Goal: Task Accomplishment & Management: Use online tool/utility

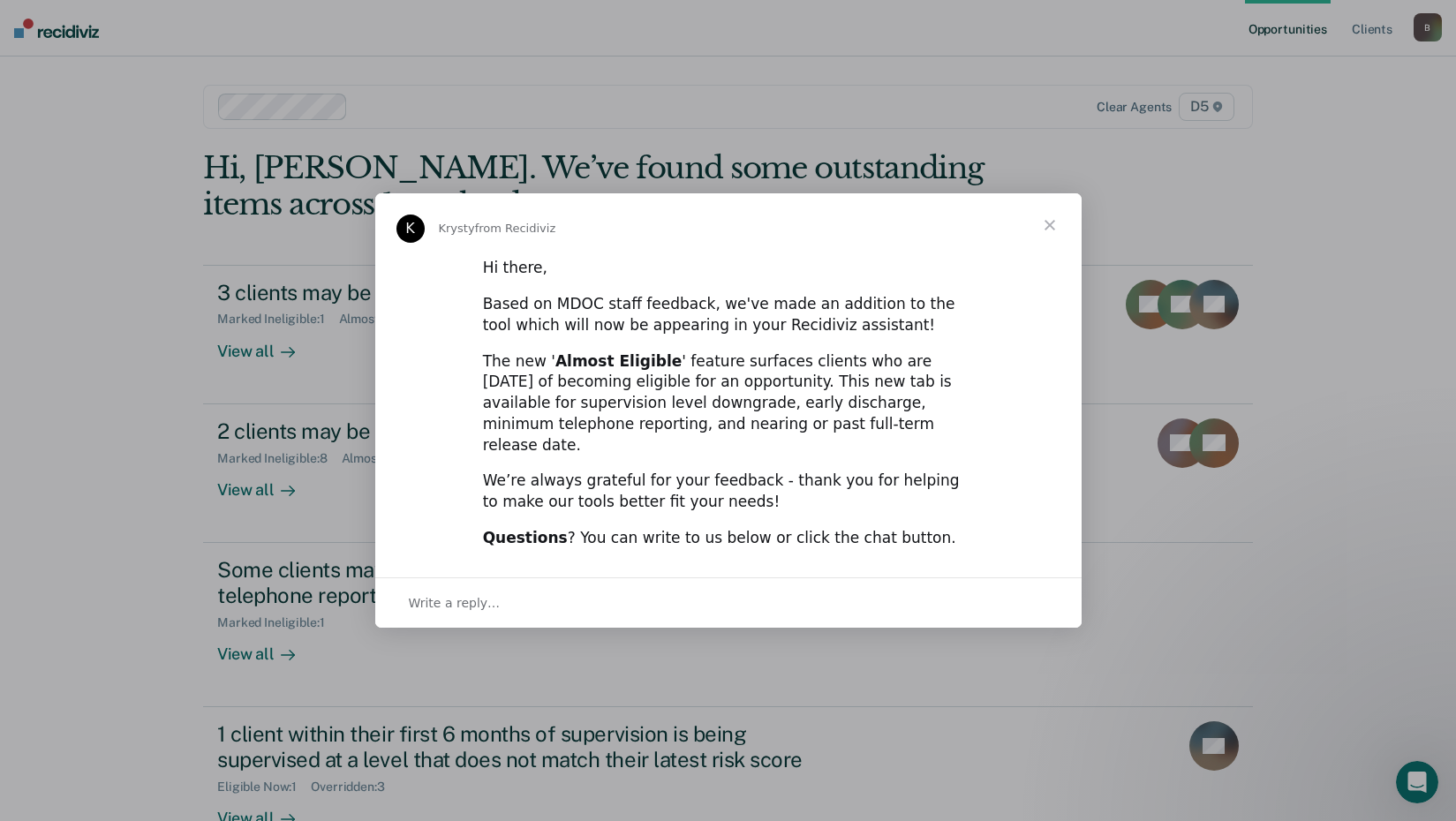
click at [1046, 236] on span "Close" at bounding box center [1050, 225] width 64 height 64
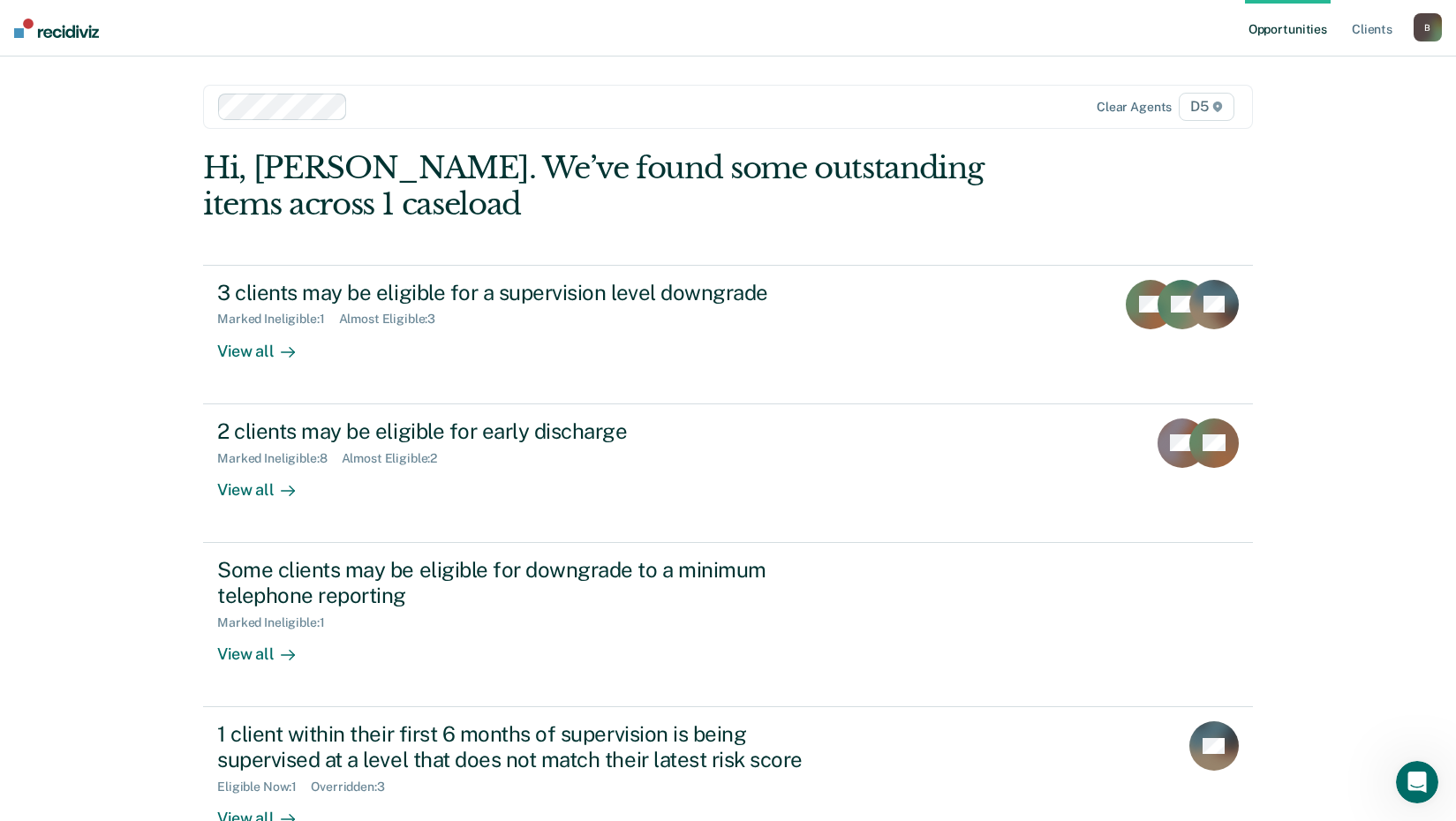
click at [68, 26] on img at bounding box center [56, 27] width 85 height 19
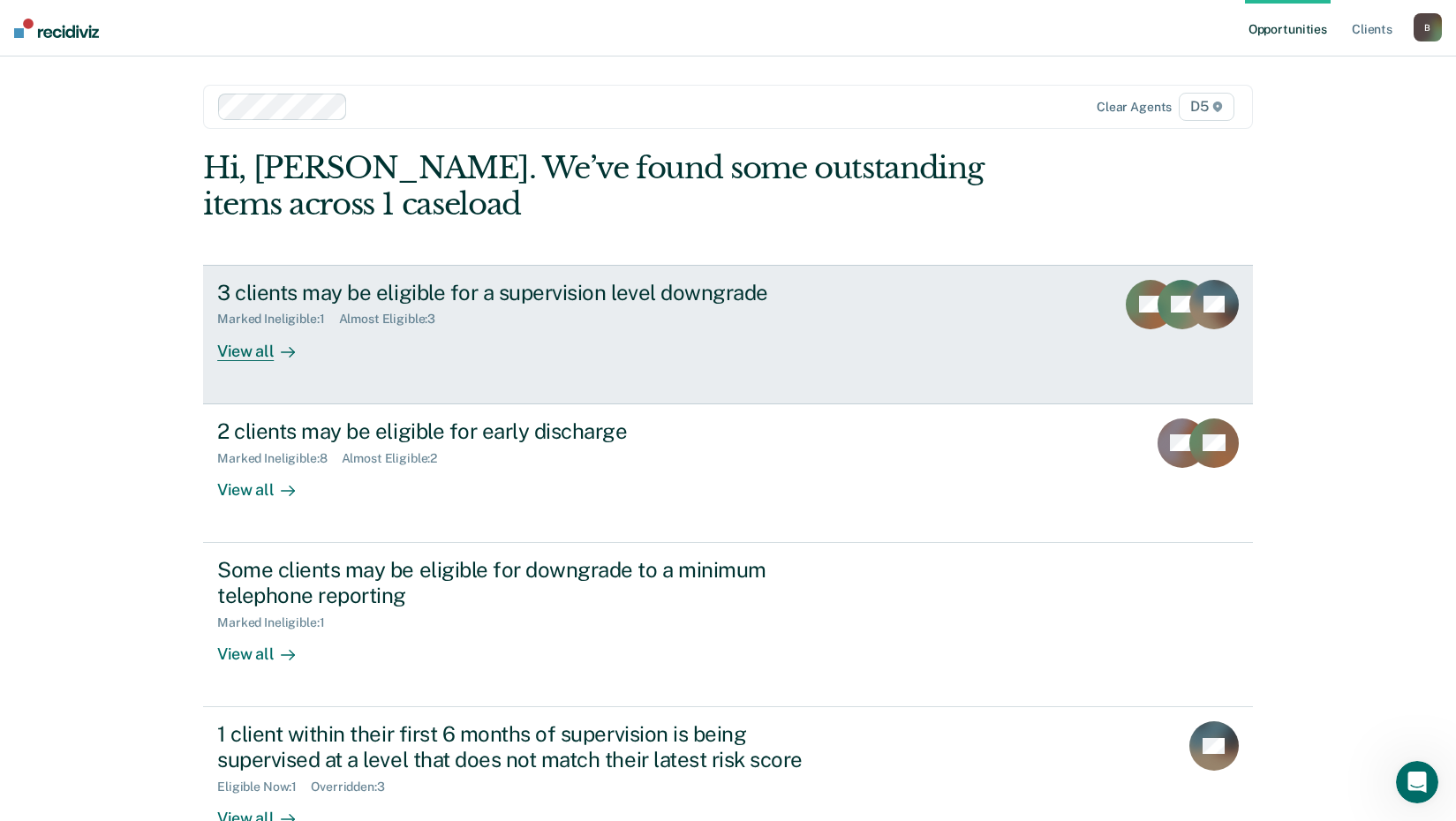
click at [235, 350] on div "View all" at bounding box center [266, 344] width 99 height 35
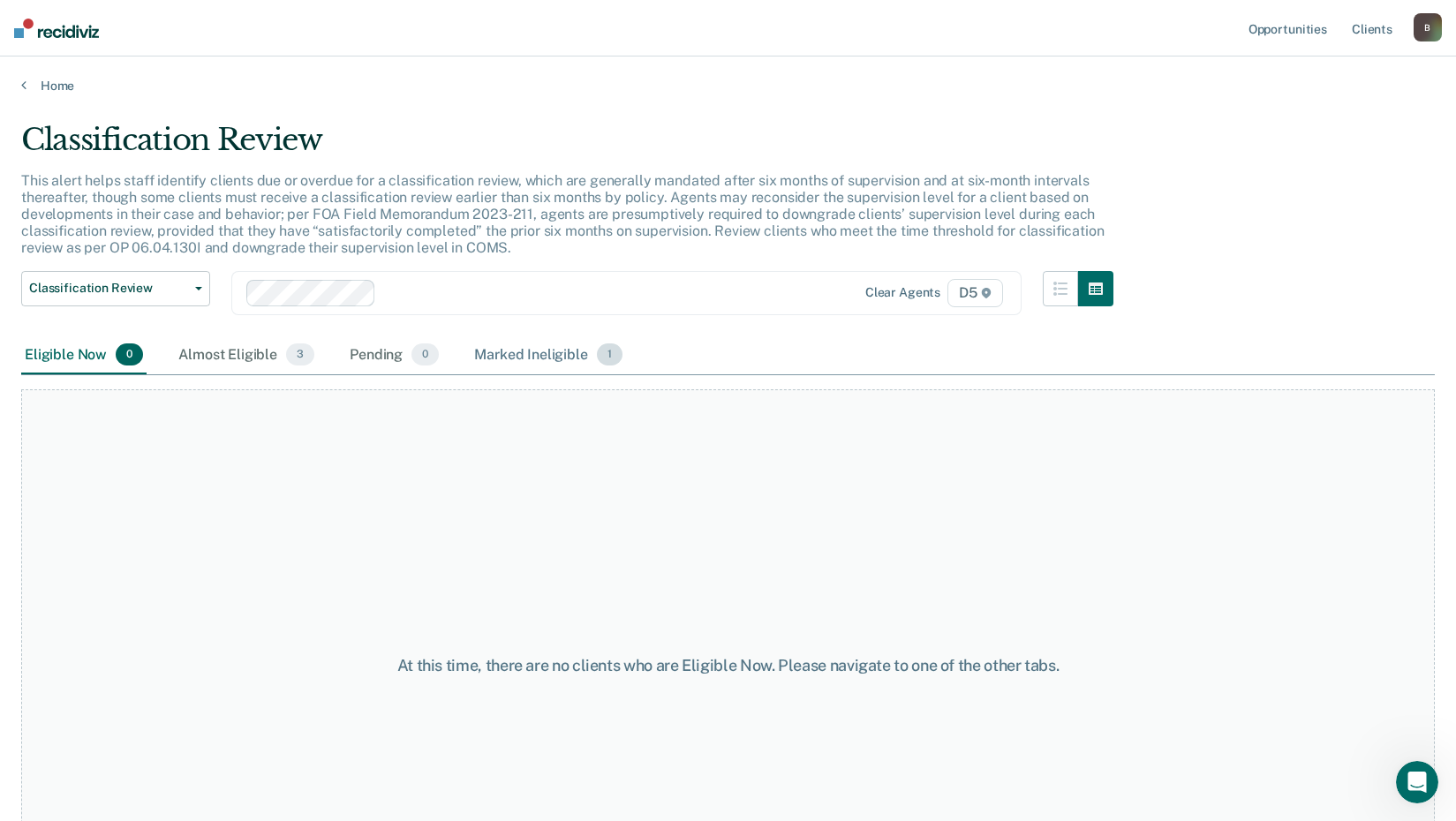
click at [511, 353] on div "Marked Ineligible 1" at bounding box center [548, 355] width 156 height 39
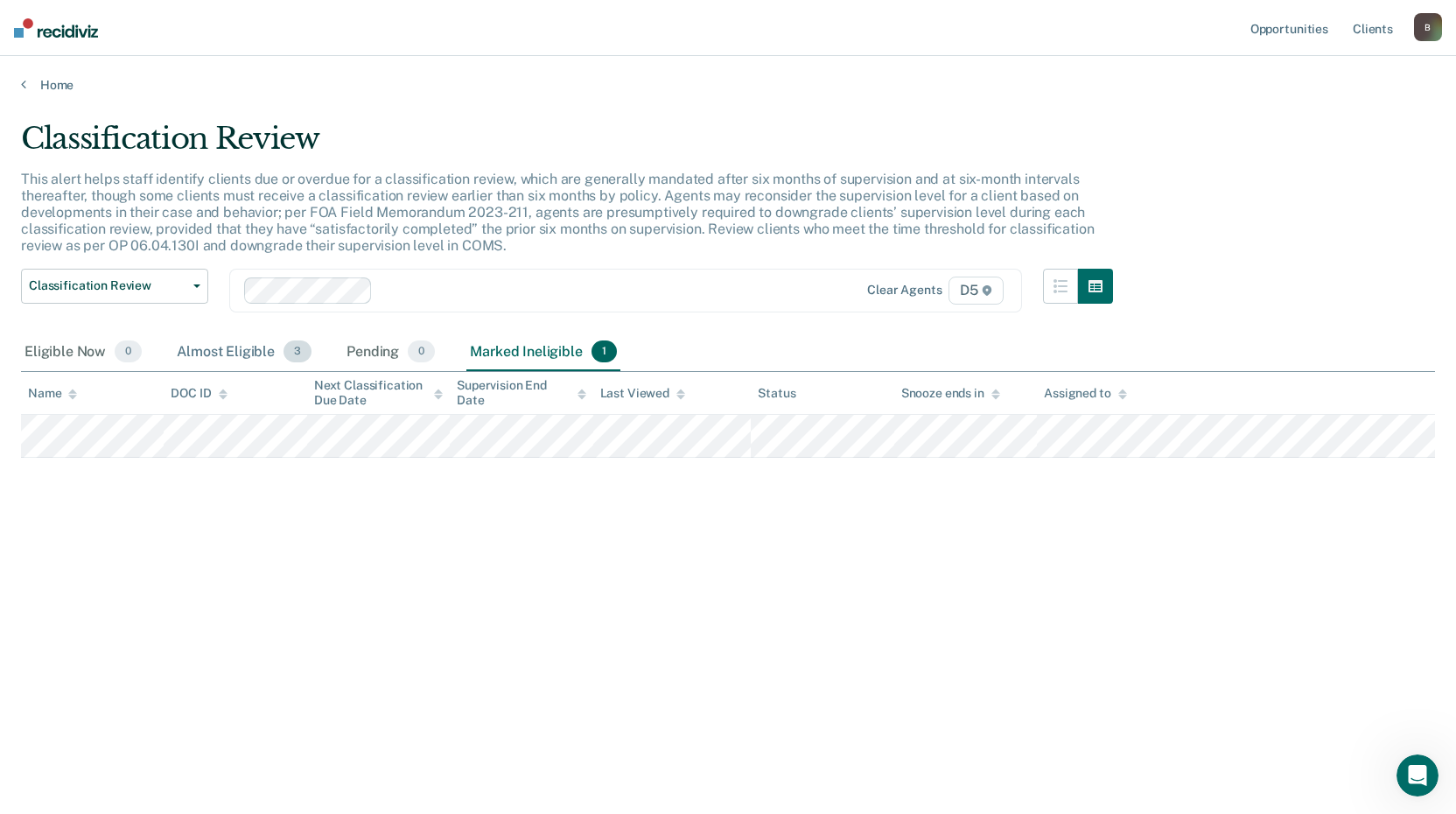
click at [219, 352] on div "Almost Eligible 3" at bounding box center [244, 352] width 142 height 39
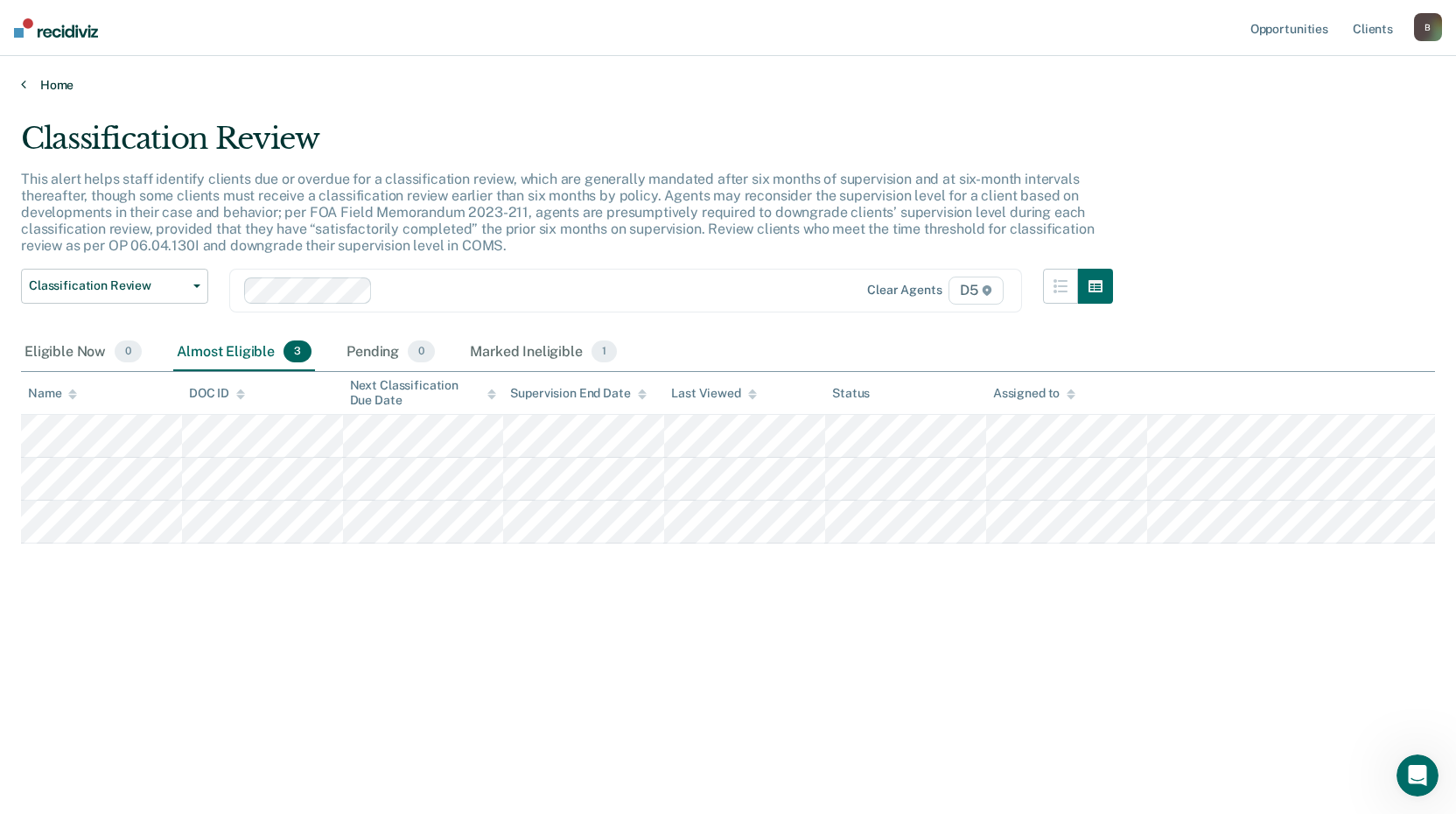
click at [34, 82] on link "Home" at bounding box center [728, 84] width 1414 height 15
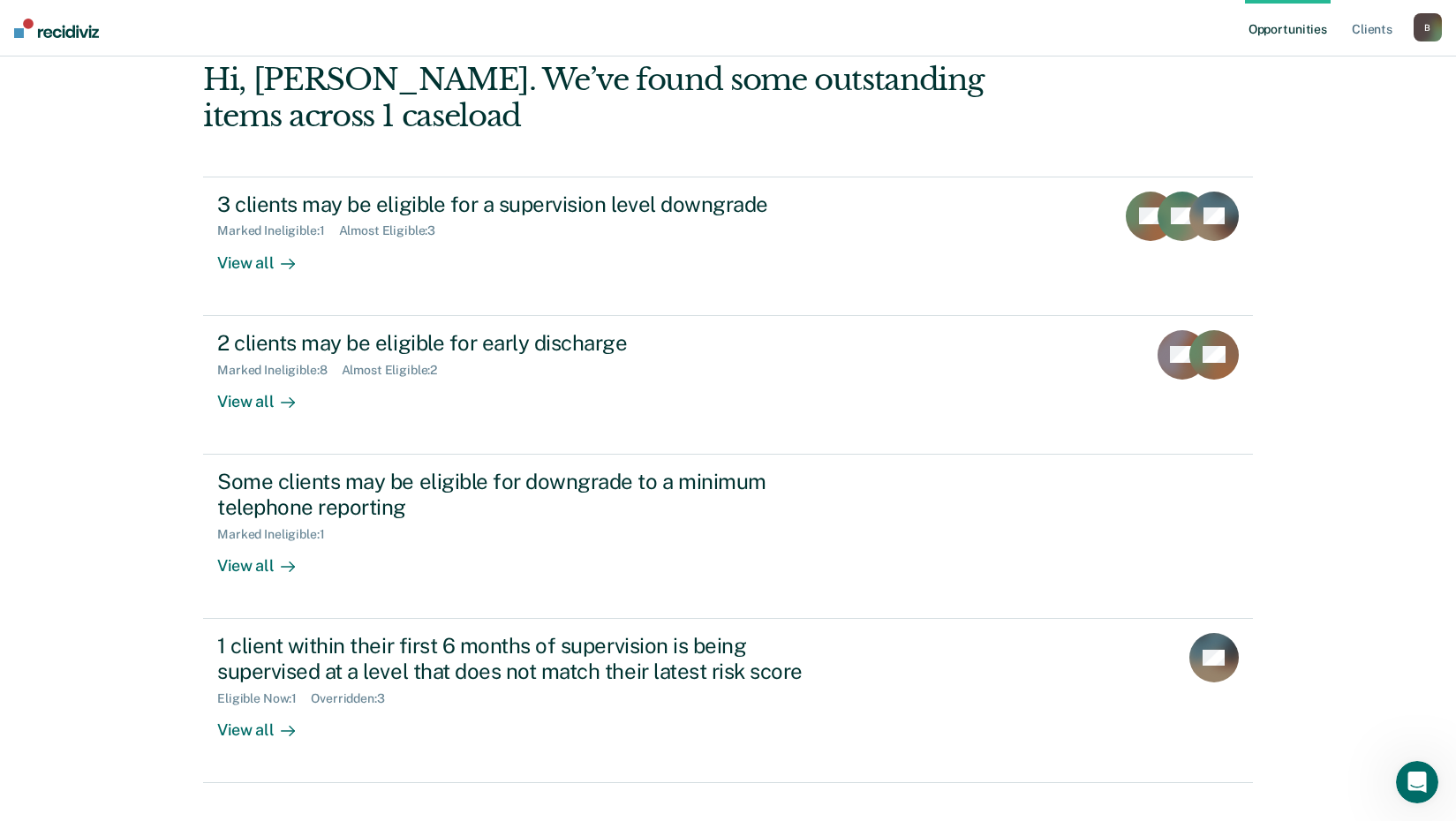
scroll to position [121, 0]
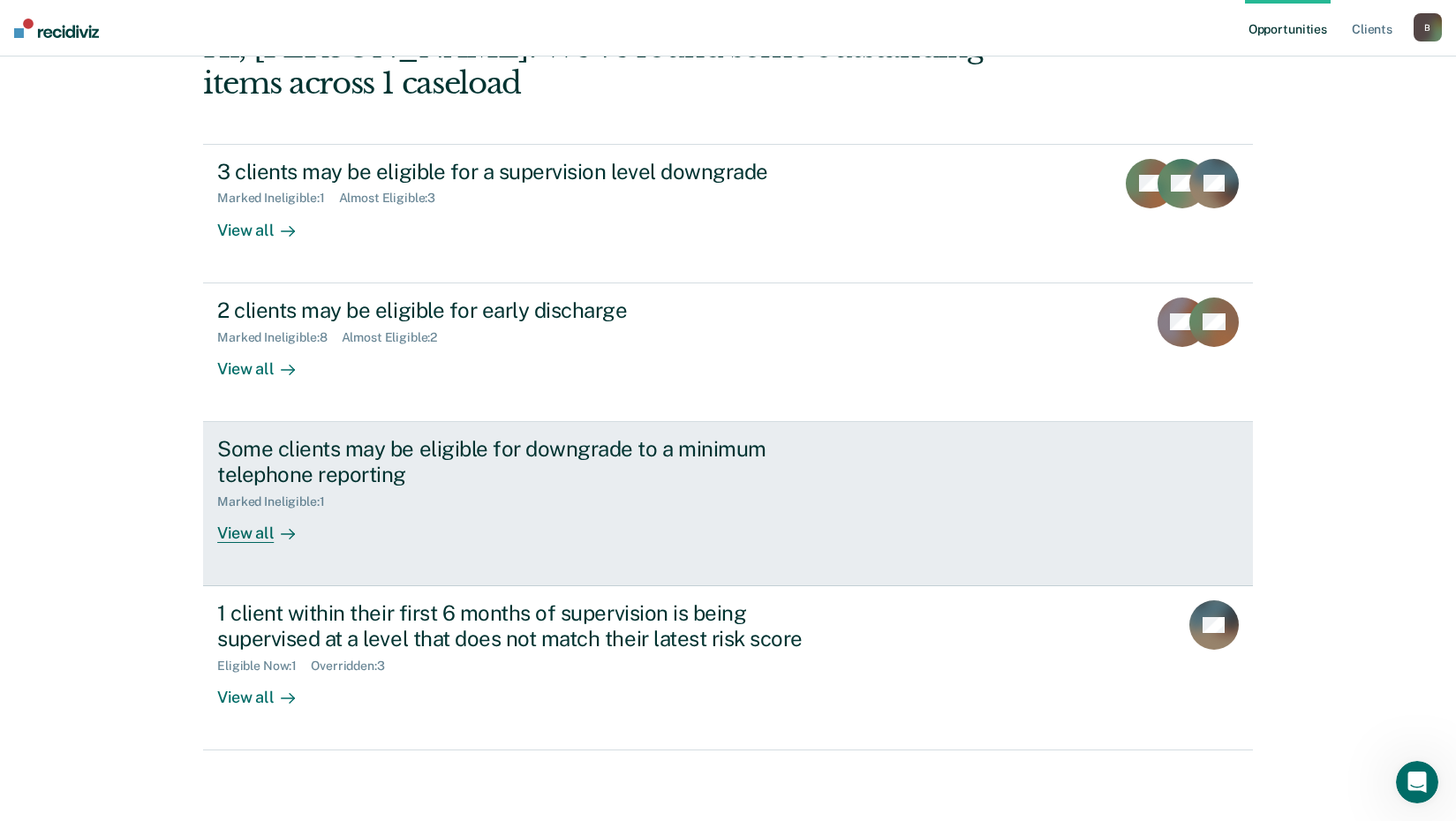
click at [234, 542] on div "View all" at bounding box center [266, 526] width 99 height 35
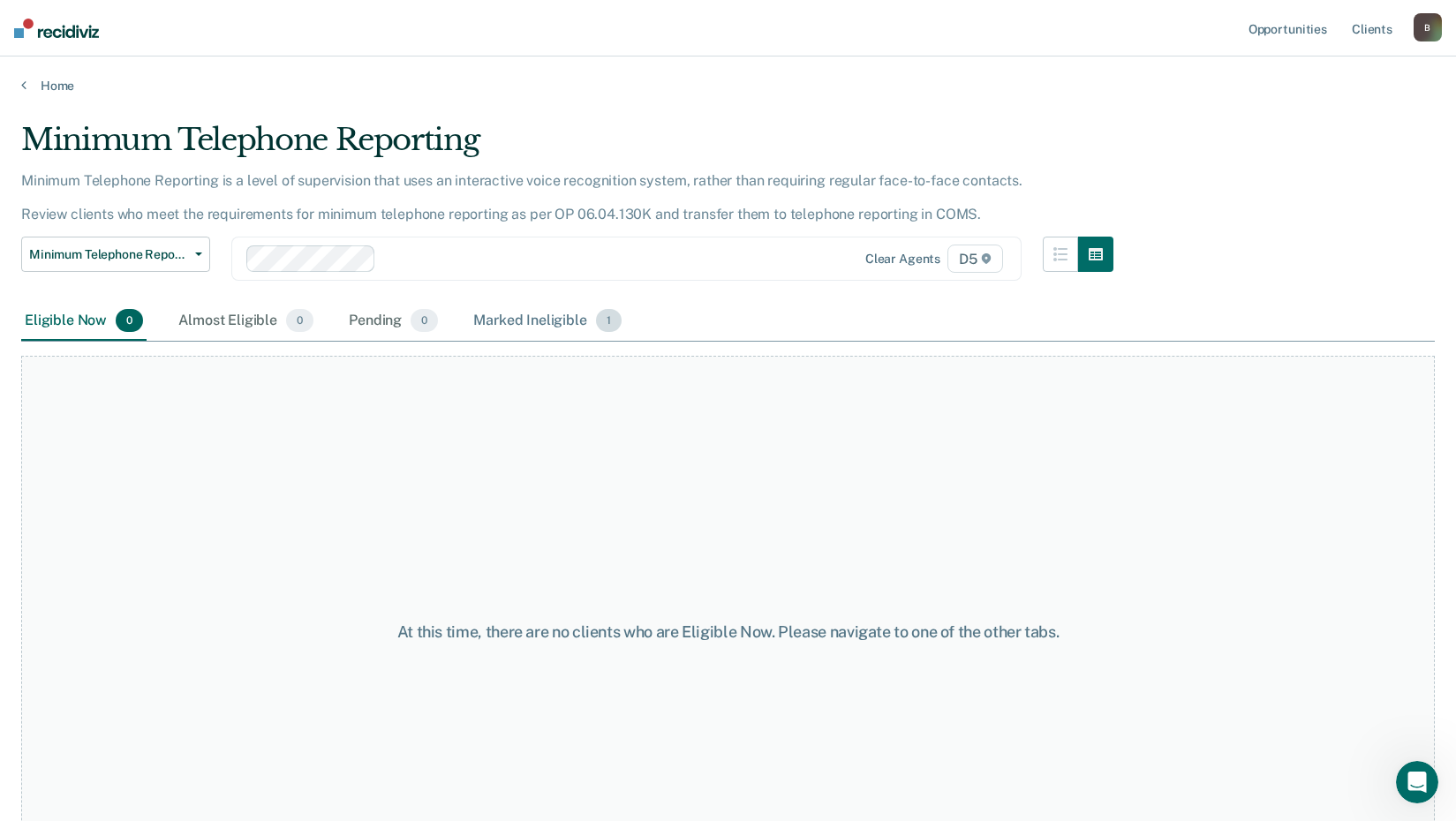
click at [553, 331] on div "Marked Ineligible 1" at bounding box center [548, 321] width 156 height 39
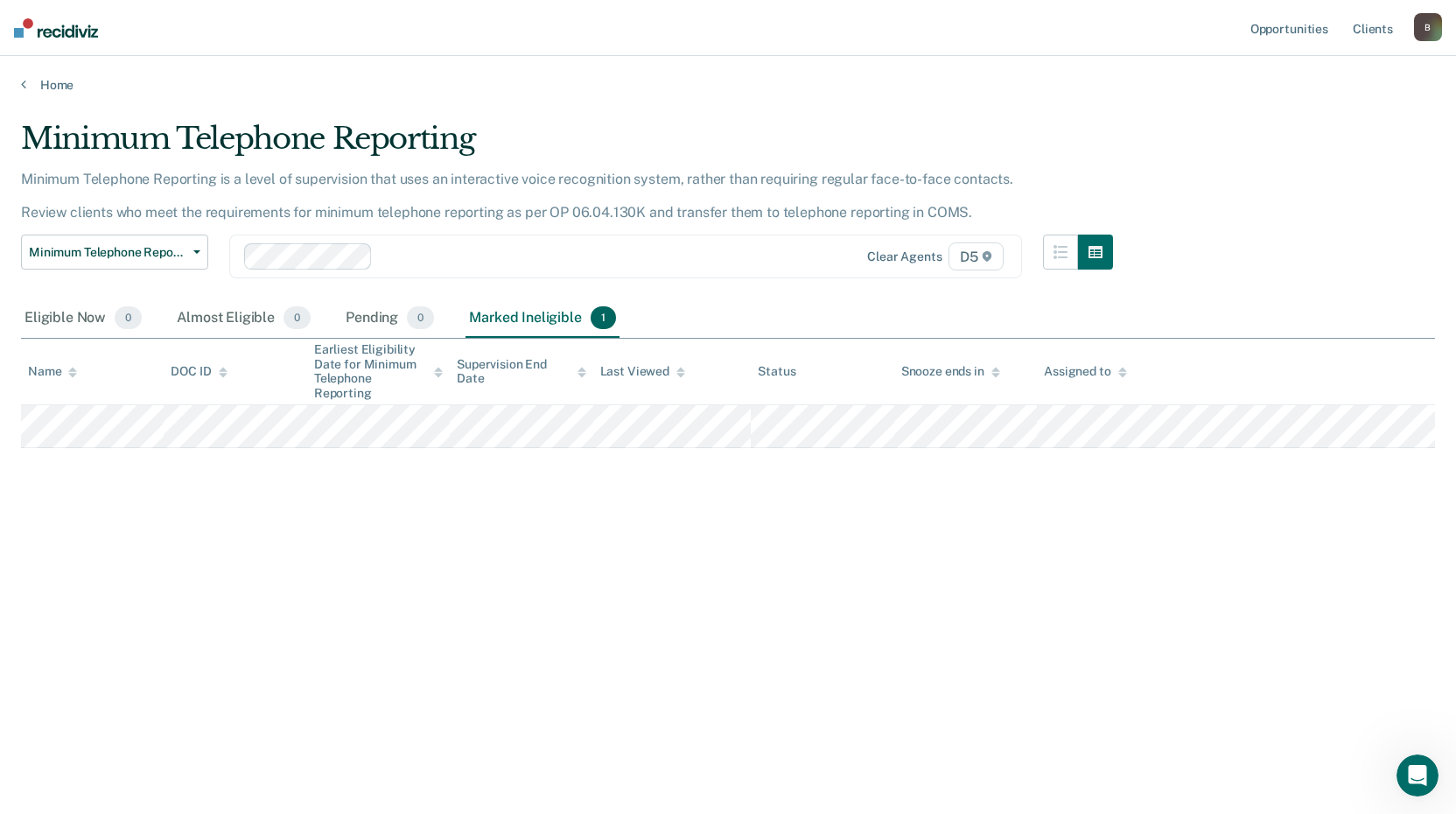
click at [12, 80] on div "Home" at bounding box center [728, 74] width 1456 height 37
click at [22, 80] on icon at bounding box center [23, 84] width 5 height 14
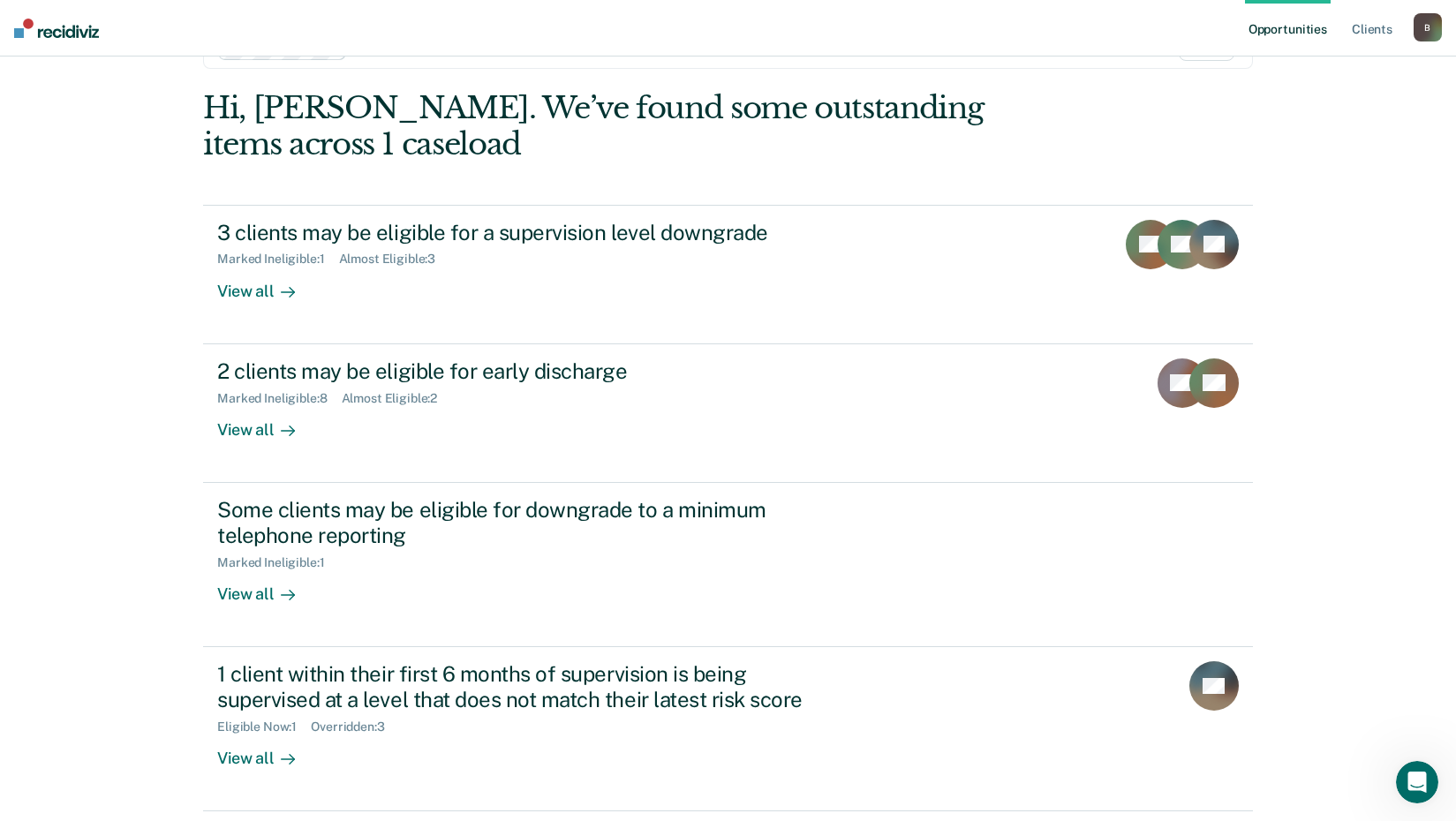
scroll to position [121, 0]
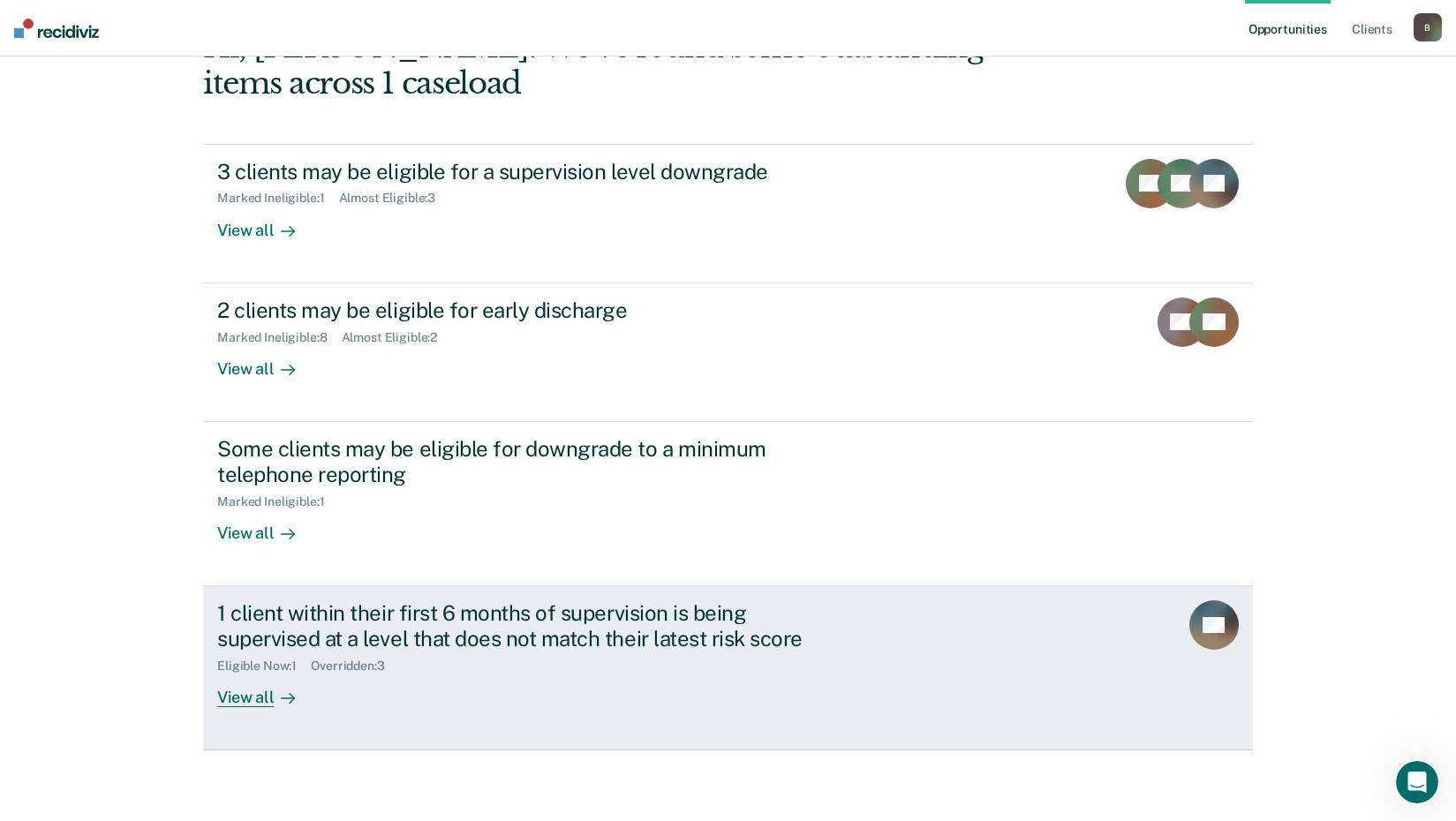
click at [248, 696] on div "View all" at bounding box center [266, 690] width 99 height 35
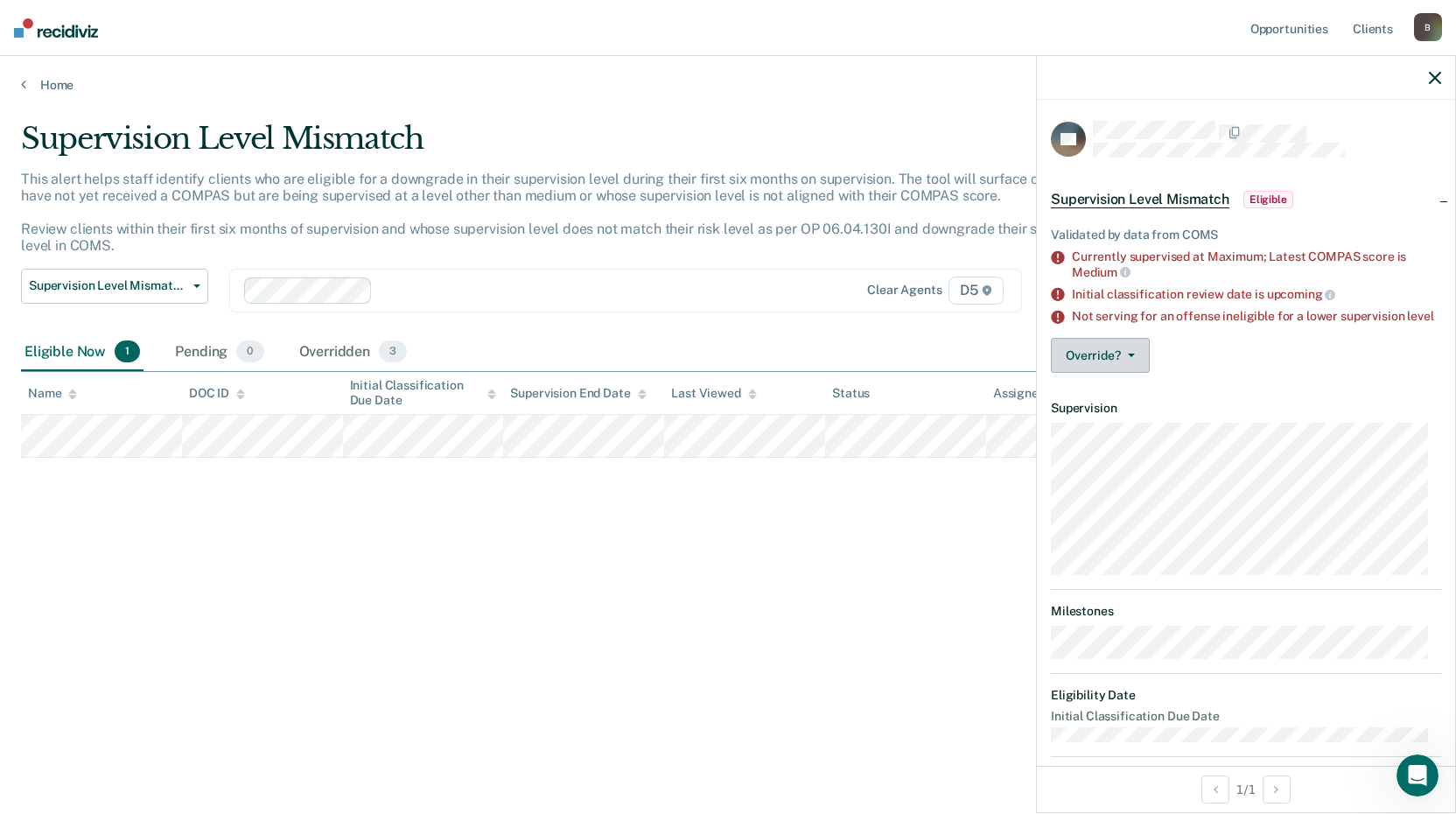
click at [1137, 373] on button "Override?" at bounding box center [1100, 355] width 98 height 35
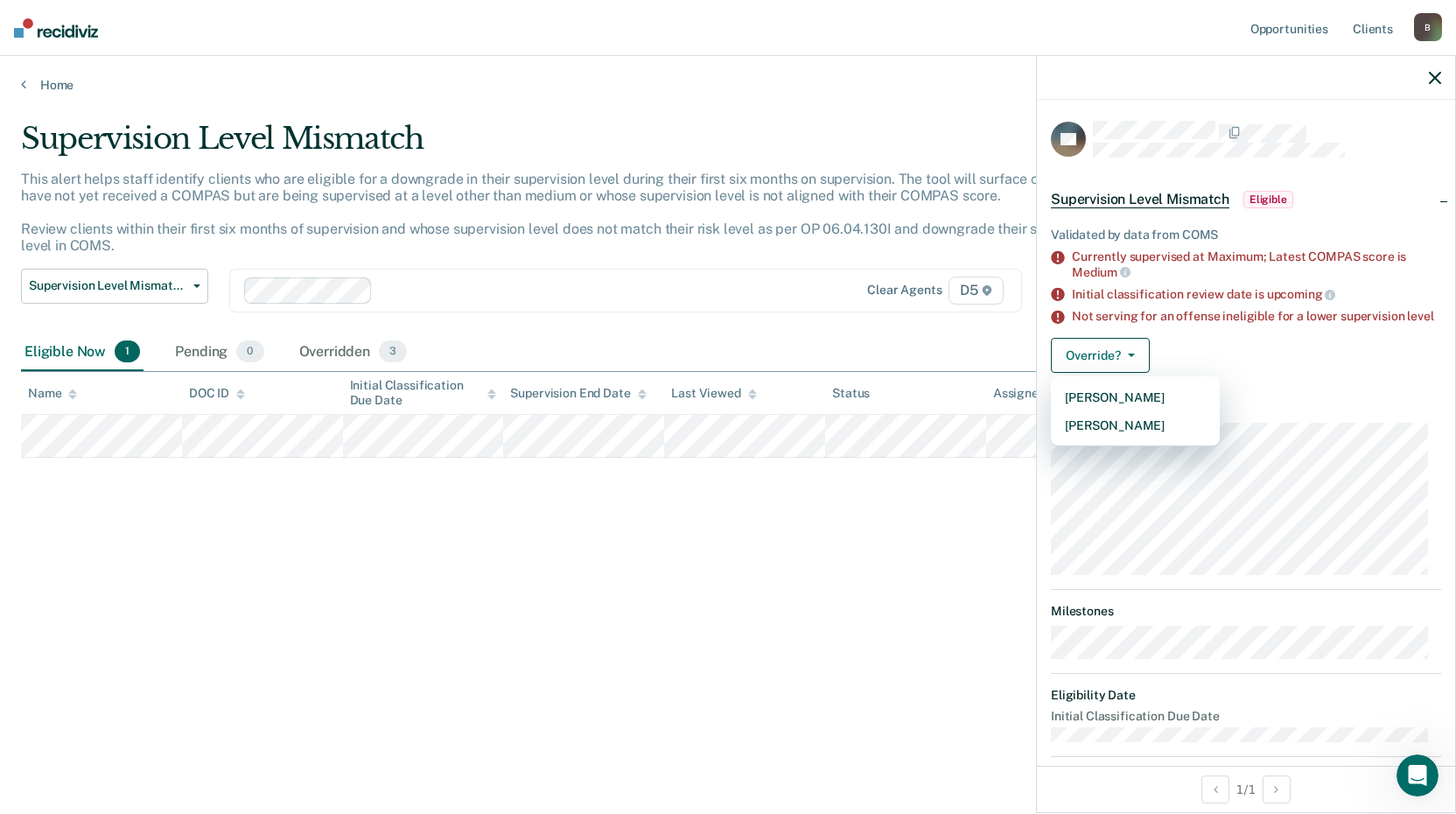
click at [888, 678] on div "Supervision Level Mismatch This alert helps staff identify clients who are elig…" at bounding box center [728, 402] width 1414 height 562
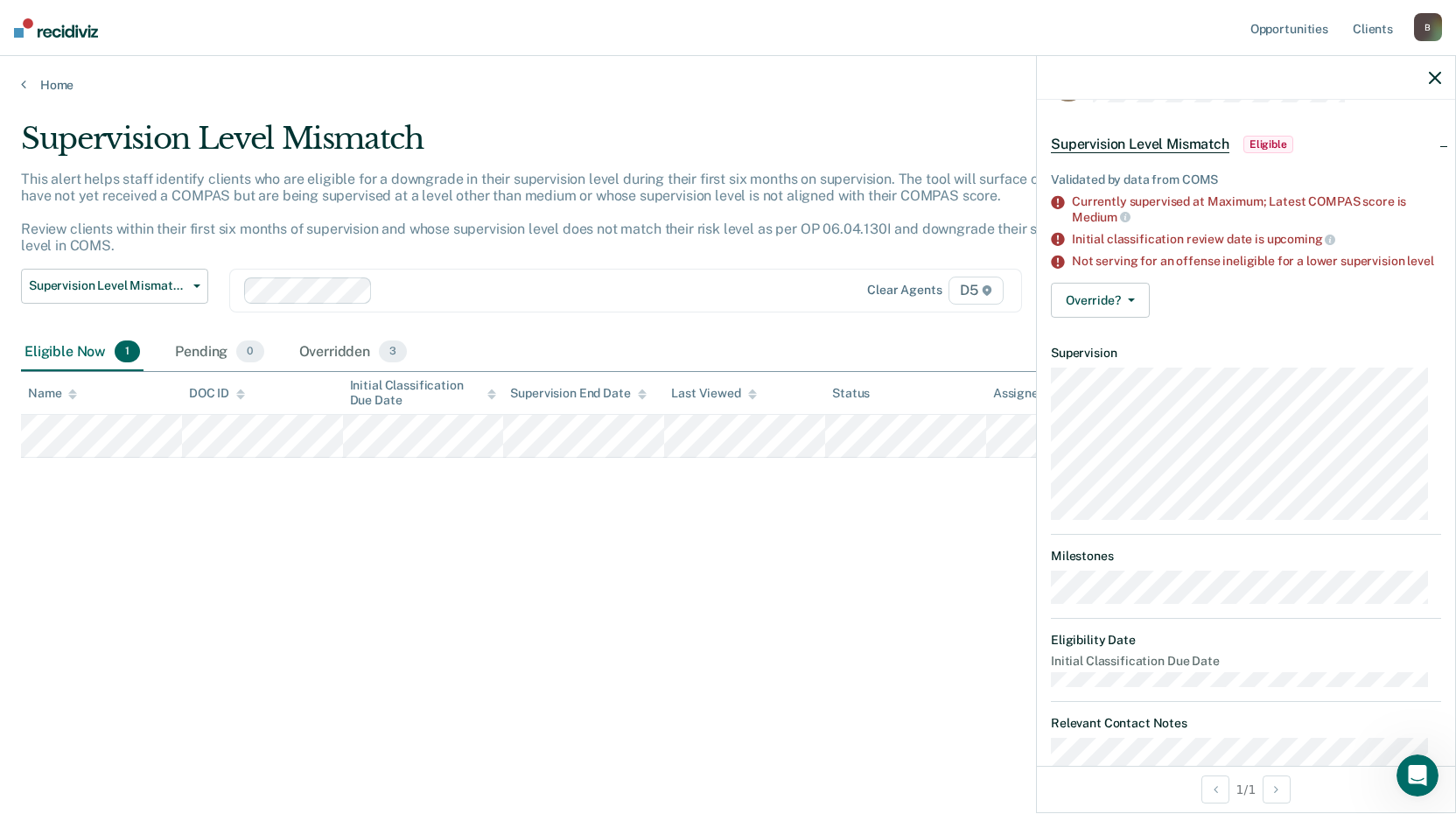
scroll to position [108, 0]
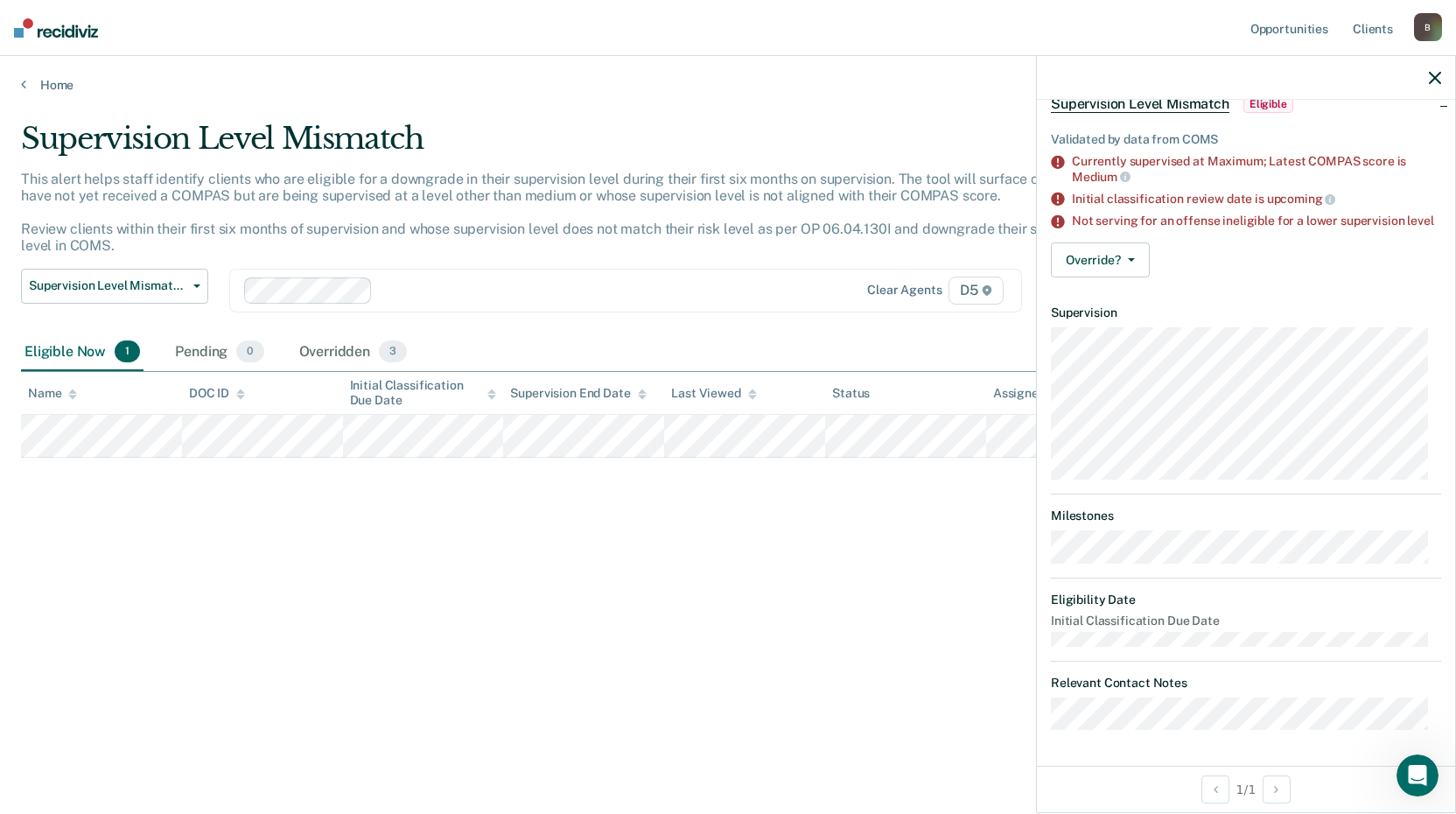
click at [1445, 80] on div at bounding box center [1246, 78] width 418 height 43
click at [1436, 74] on icon "button" at bounding box center [1435, 78] width 13 height 13
click at [1120, 267] on button "Override?" at bounding box center [1100, 259] width 98 height 35
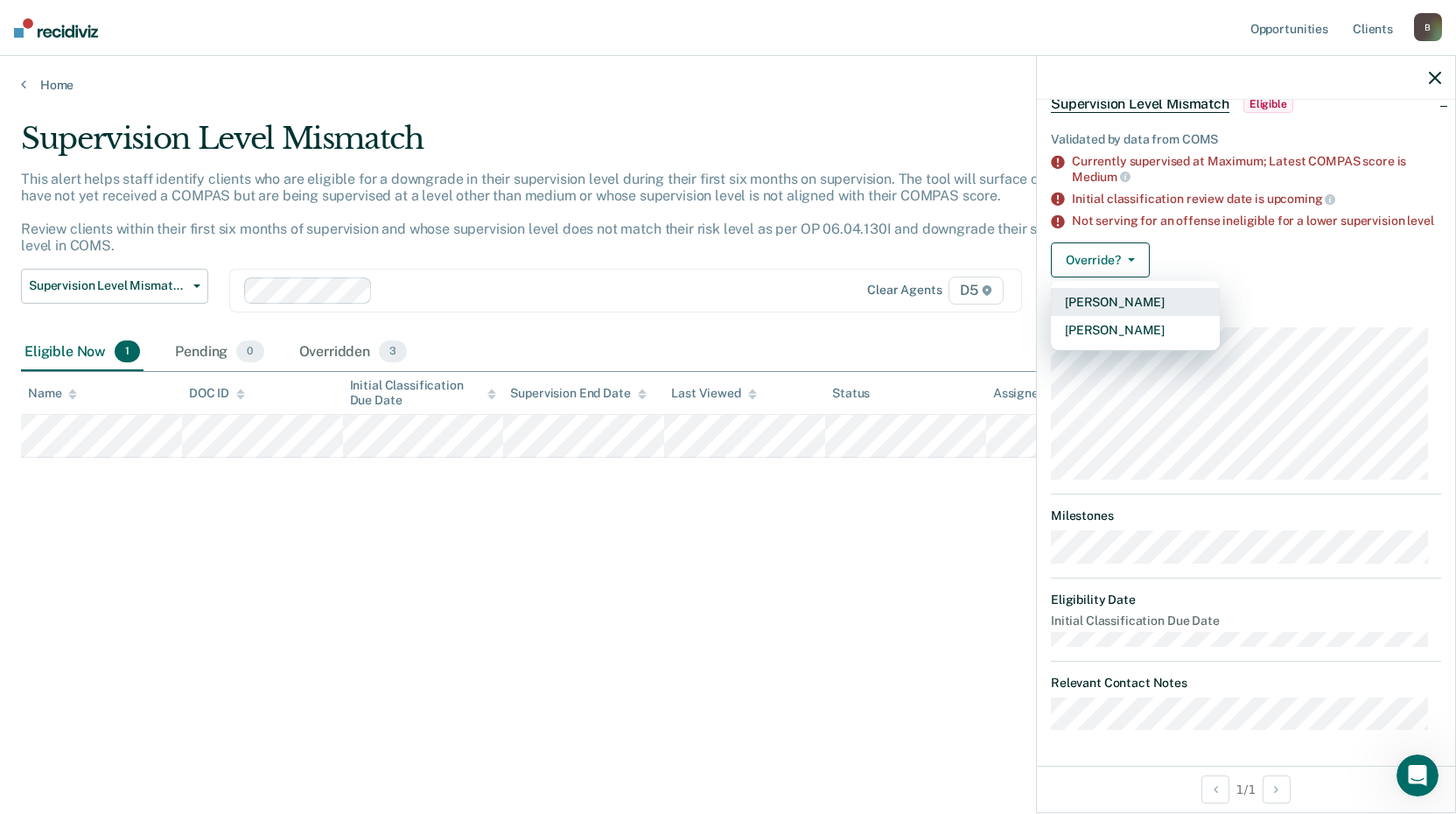
click at [1109, 302] on button "[PERSON_NAME]" at bounding box center [1135, 302] width 169 height 28
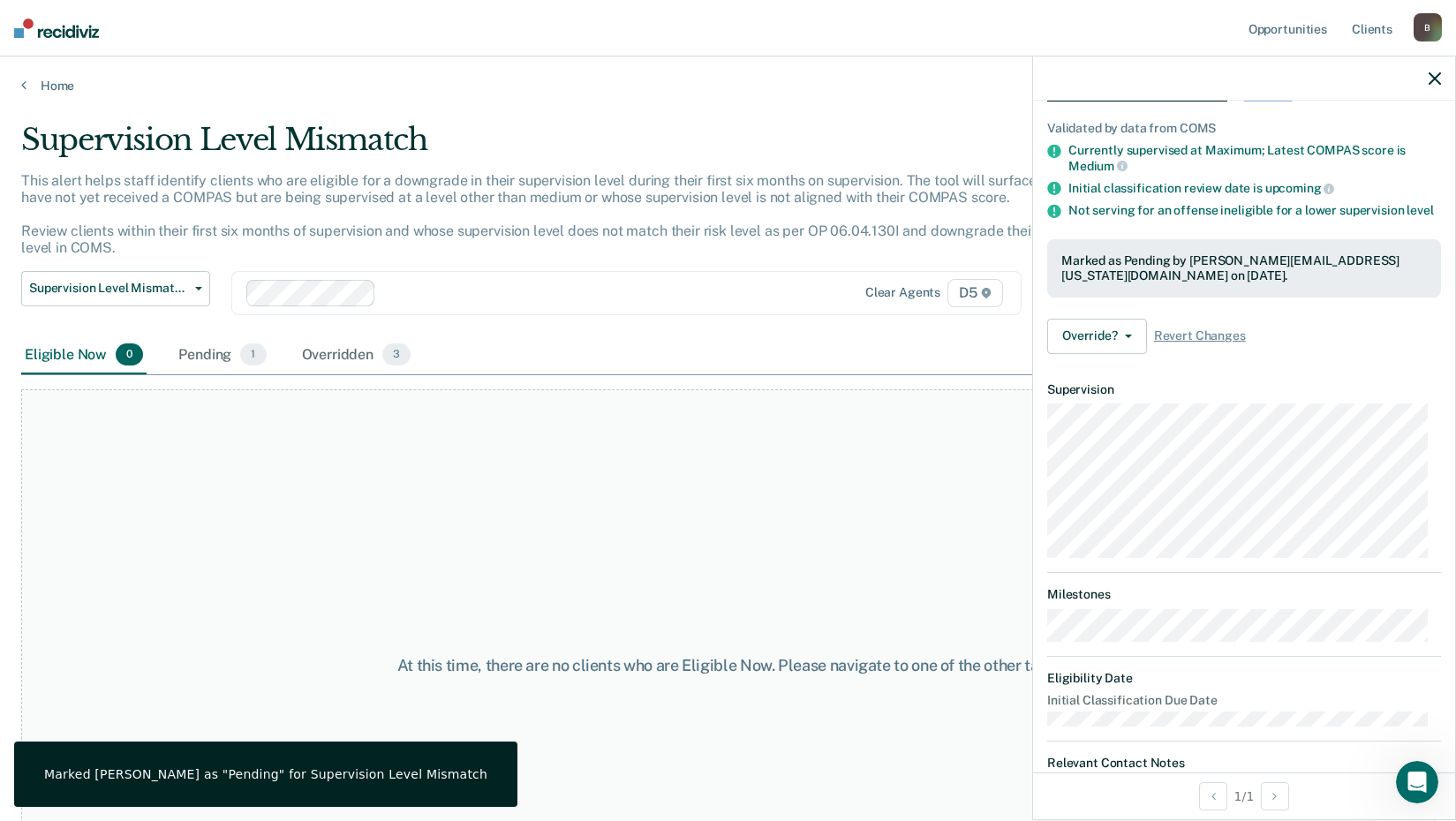
click at [798, 570] on div "At this time, there are no clients who are Eligible Now. Please navigate to one…" at bounding box center [727, 665] width 1413 height 553
click at [1435, 74] on icon "button" at bounding box center [1435, 78] width 13 height 13
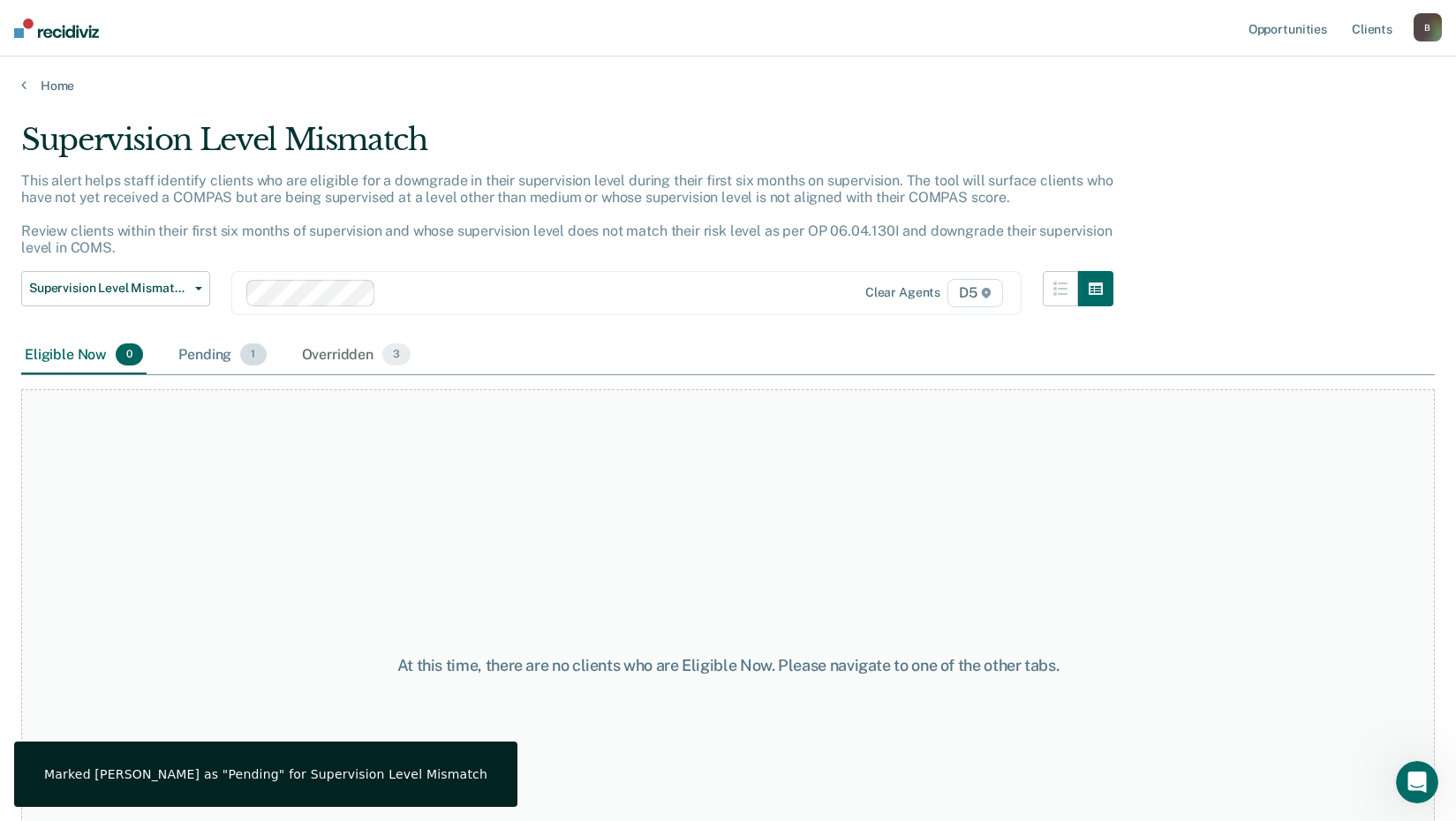
click at [213, 354] on div "Pending 1" at bounding box center [222, 355] width 95 height 39
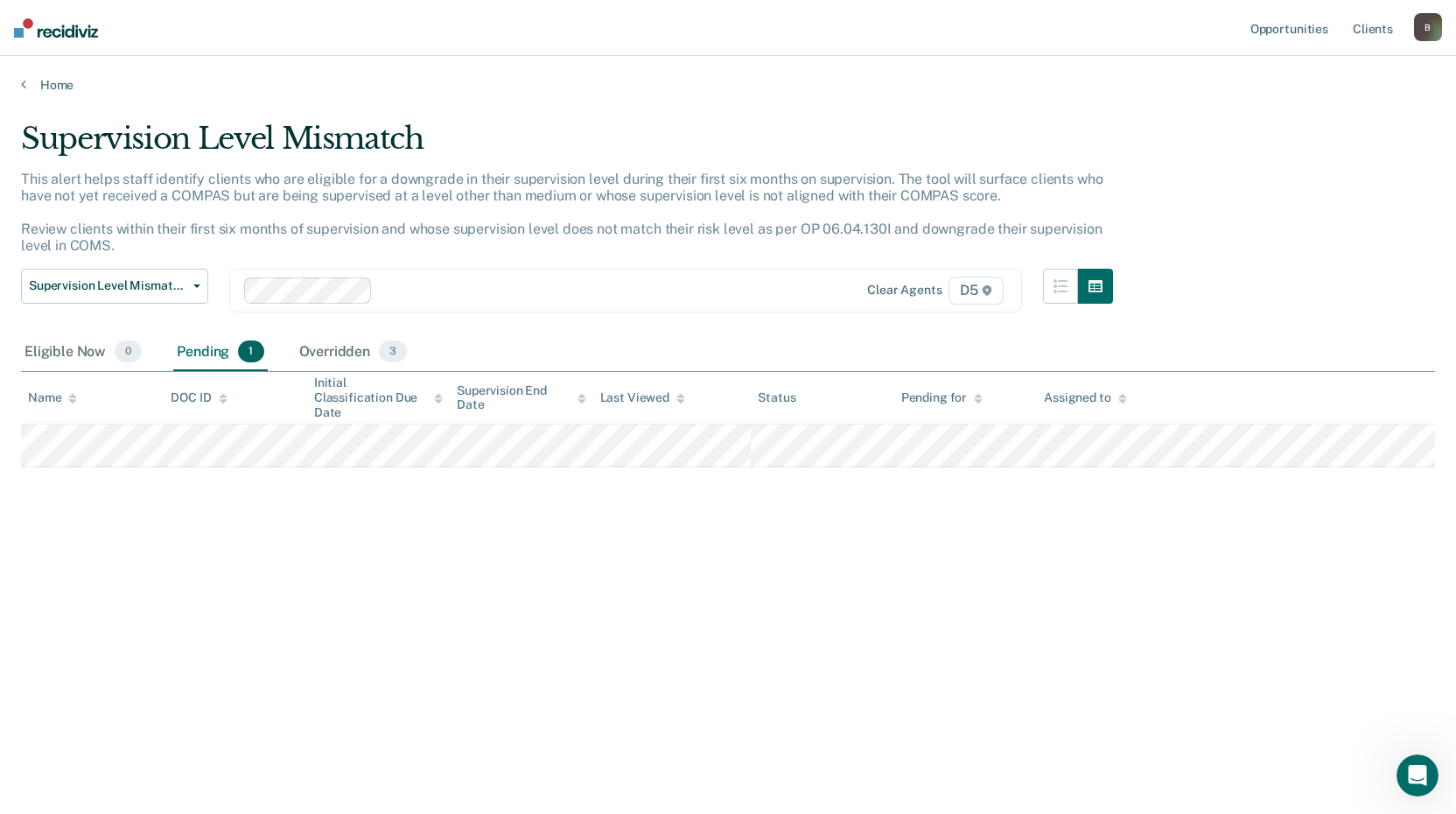
click at [49, 34] on img at bounding box center [56, 27] width 84 height 19
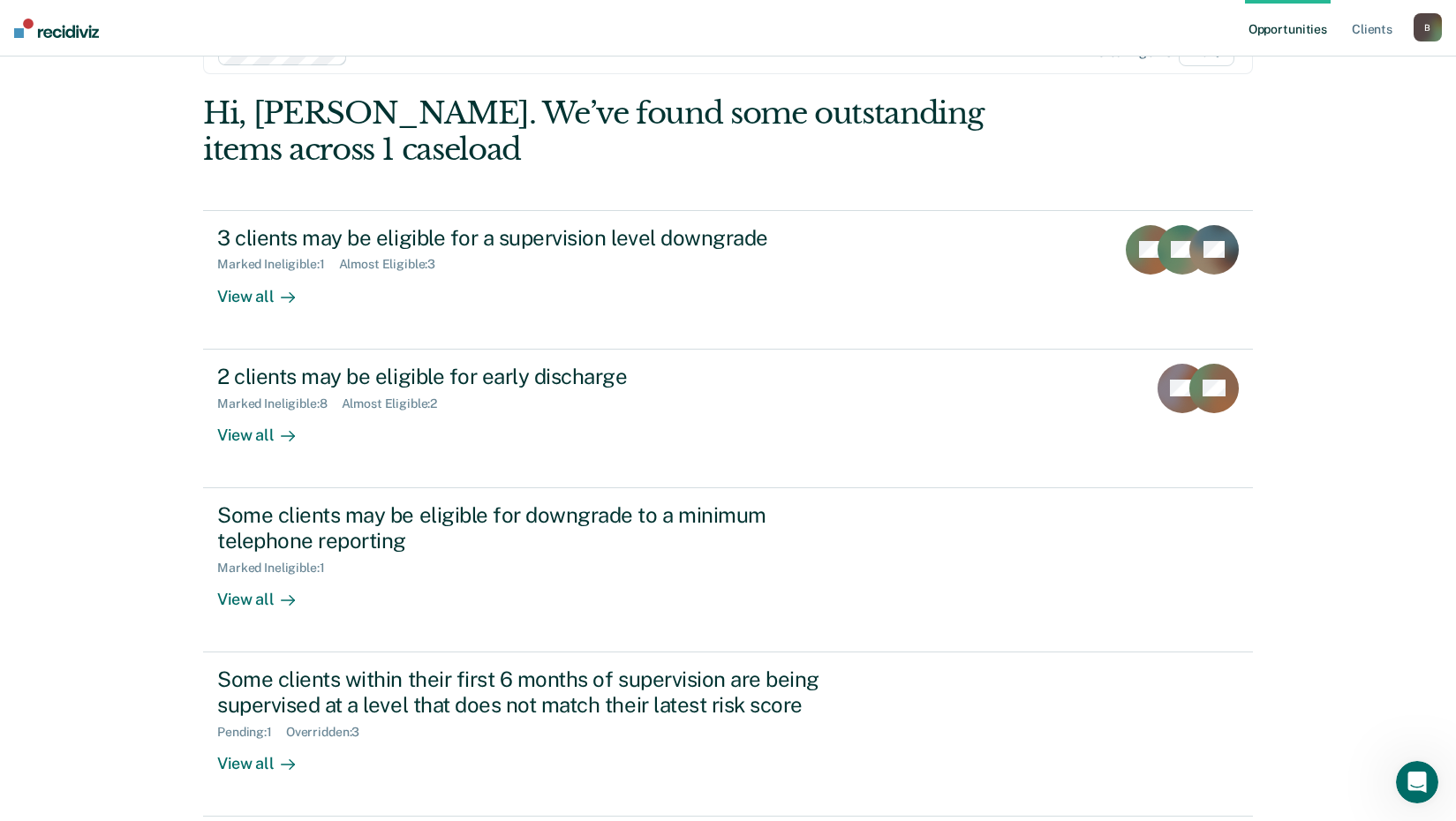
scroll to position [121, 0]
